Goal: Book appointment/travel/reservation

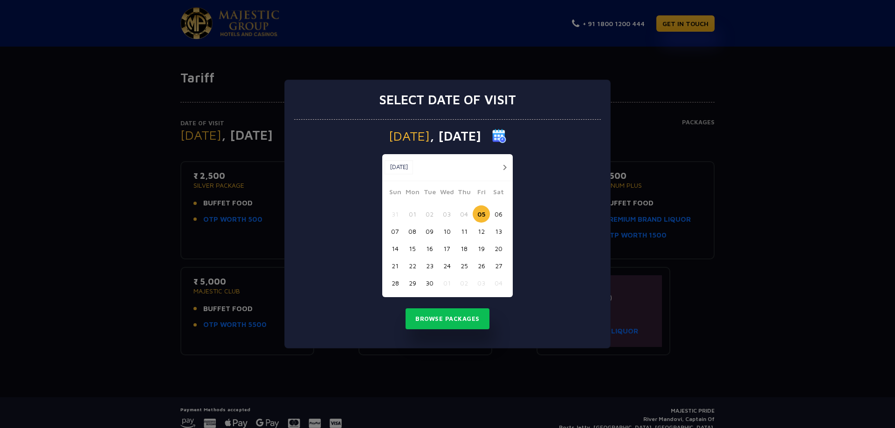
click at [397, 231] on button "07" at bounding box center [394, 231] width 17 height 17
click at [410, 233] on button "08" at bounding box center [412, 231] width 17 height 17
click at [395, 234] on button "07" at bounding box center [394, 231] width 17 height 17
click at [434, 320] on button "Browse Packages" at bounding box center [447, 318] width 84 height 21
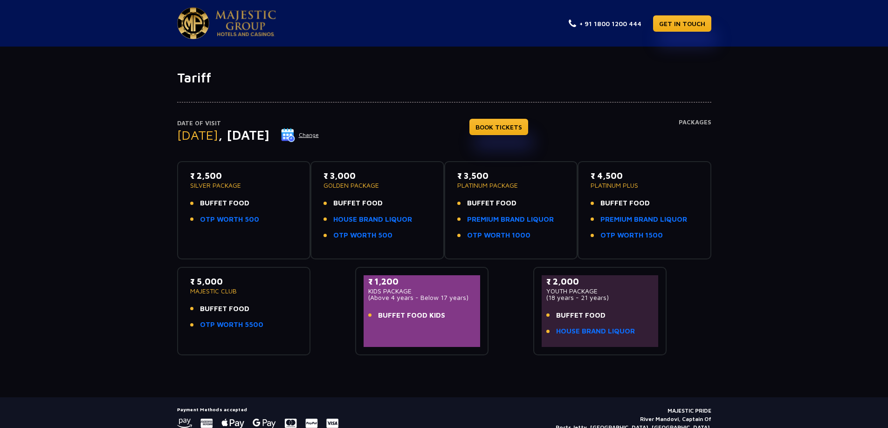
click at [319, 137] on button "Change" at bounding box center [300, 135] width 39 height 15
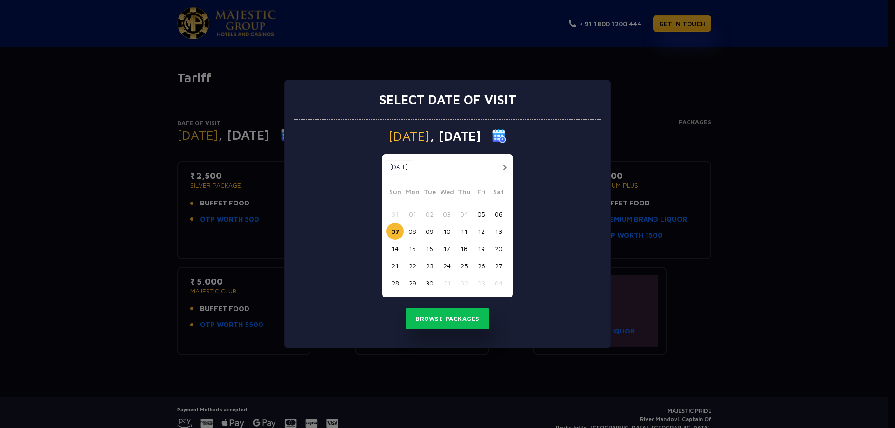
click at [411, 233] on button "08" at bounding box center [412, 231] width 17 height 17
click at [423, 318] on button "Browse Packages" at bounding box center [447, 318] width 84 height 21
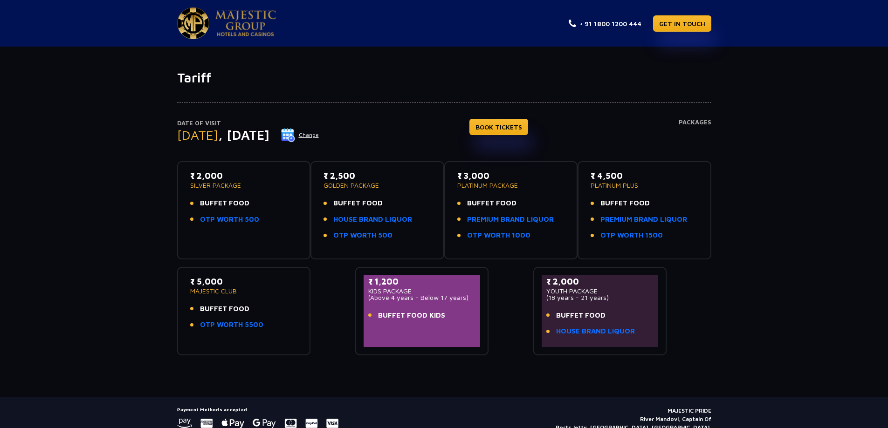
click at [319, 137] on button "Change" at bounding box center [300, 135] width 39 height 15
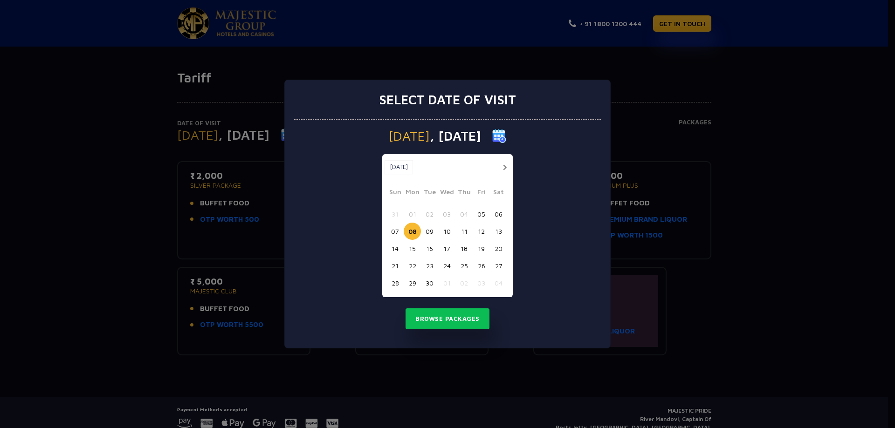
click at [399, 232] on button "07" at bounding box center [394, 231] width 17 height 17
click at [438, 319] on button "Browse Packages" at bounding box center [447, 318] width 84 height 21
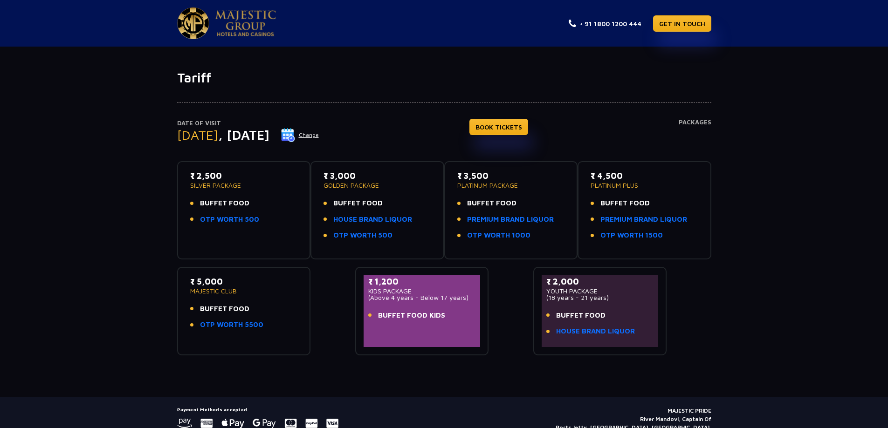
click at [319, 134] on button "Change" at bounding box center [300, 135] width 39 height 15
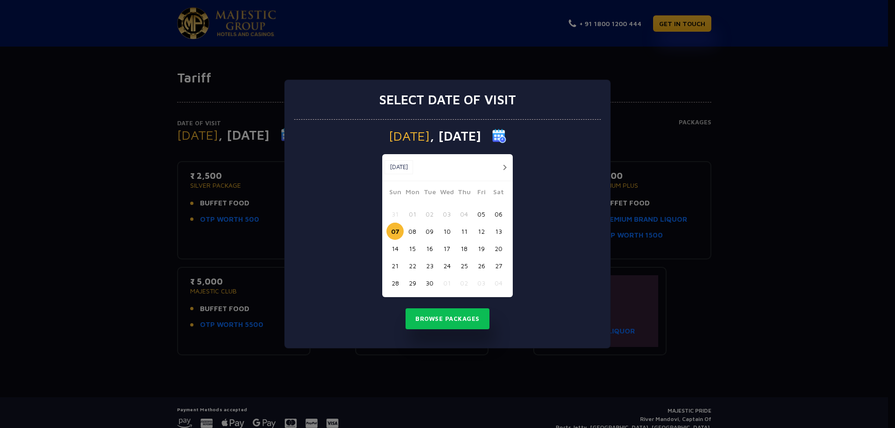
click at [413, 233] on button "08" at bounding box center [412, 231] width 17 height 17
click at [432, 317] on button "Browse Packages" at bounding box center [447, 318] width 84 height 21
